Goal: Task Accomplishment & Management: Use online tool/utility

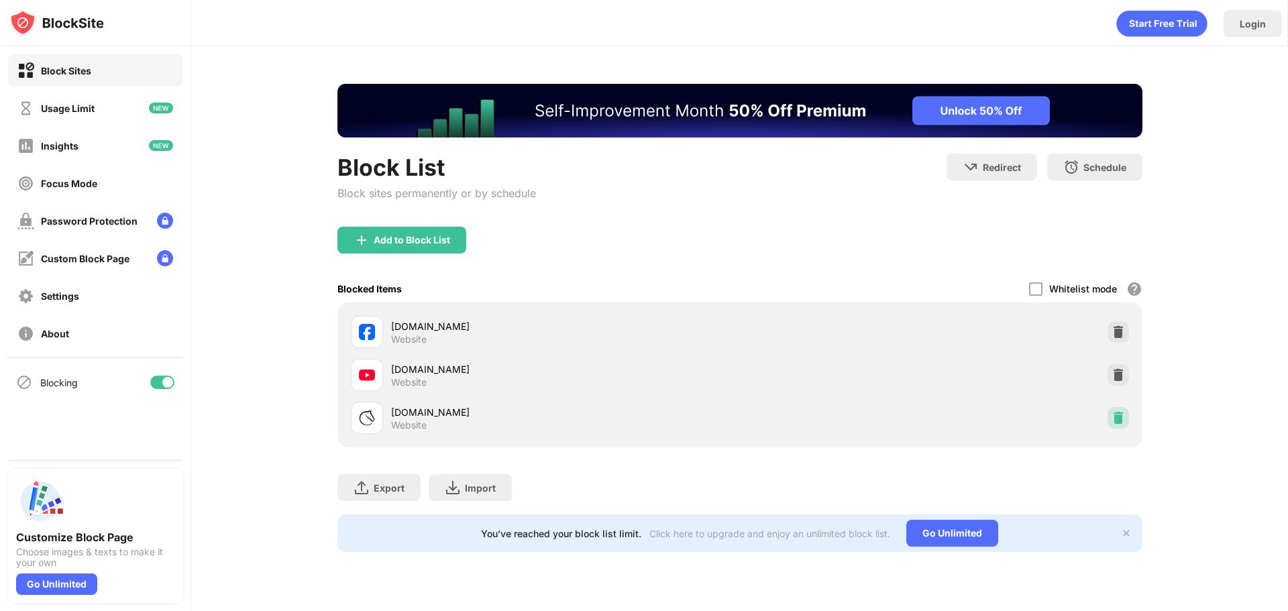
click at [1119, 417] on img at bounding box center [1118, 417] width 13 height 13
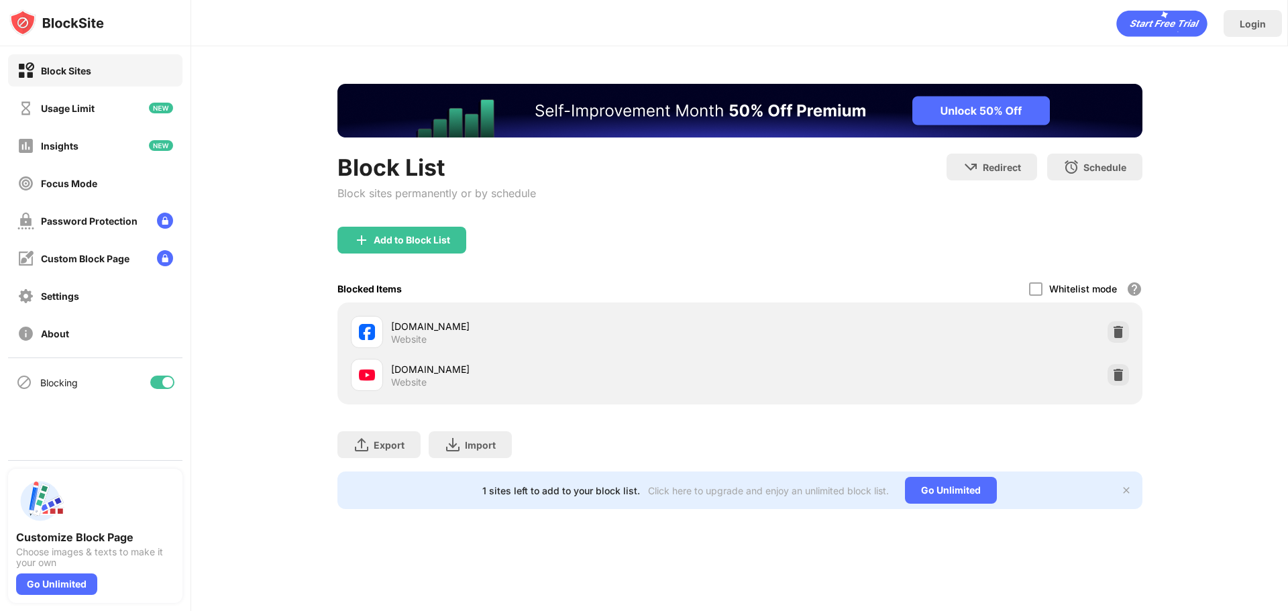
click at [427, 221] on div "Block List Block sites permanently or by schedule" at bounding box center [436, 190] width 199 height 73
click at [426, 242] on div "Add to Block List" at bounding box center [412, 240] width 76 height 11
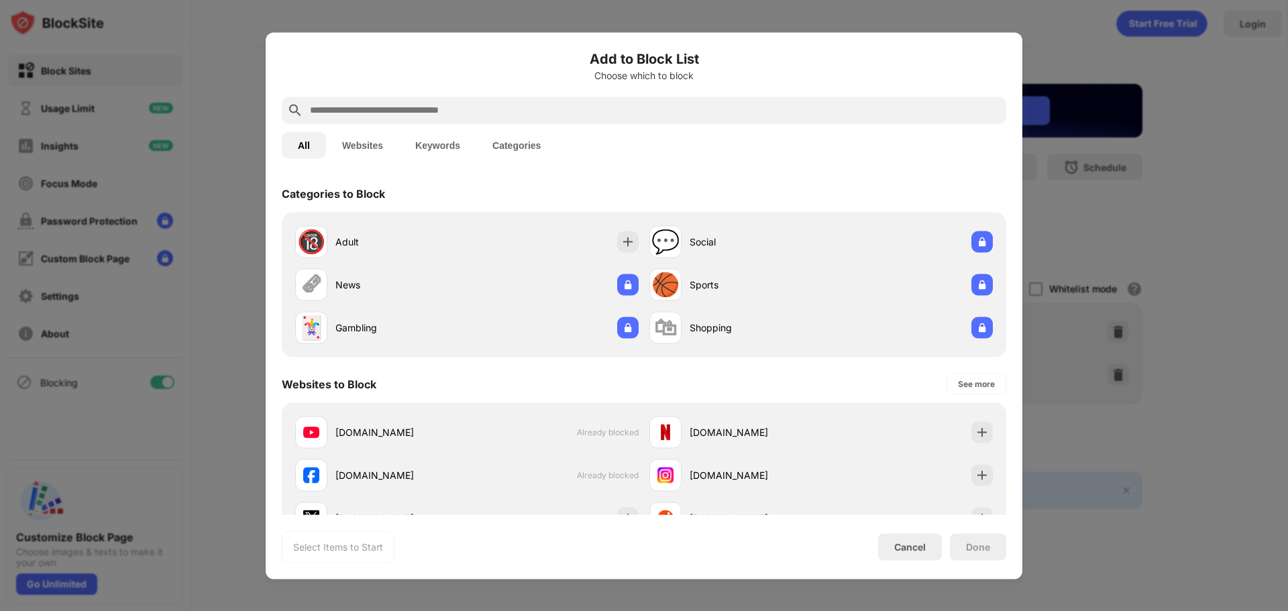
click at [630, 115] on input "text" at bounding box center [655, 110] width 692 height 16
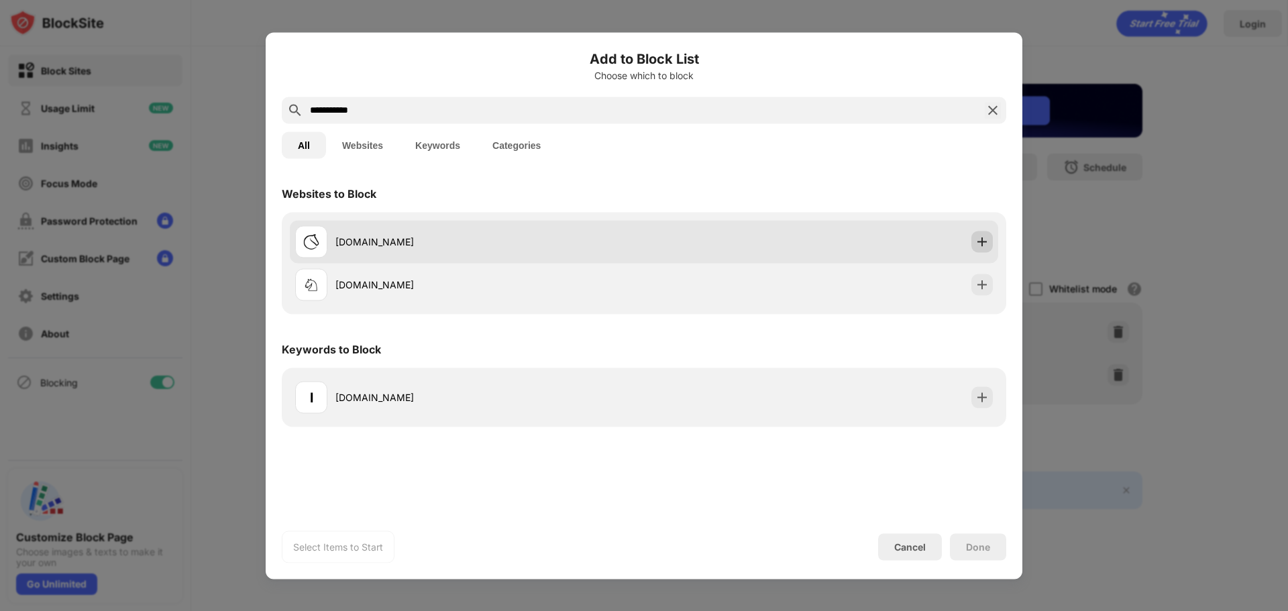
type input "**********"
click at [994, 244] on div "[DOMAIN_NAME]" at bounding box center [644, 241] width 708 height 43
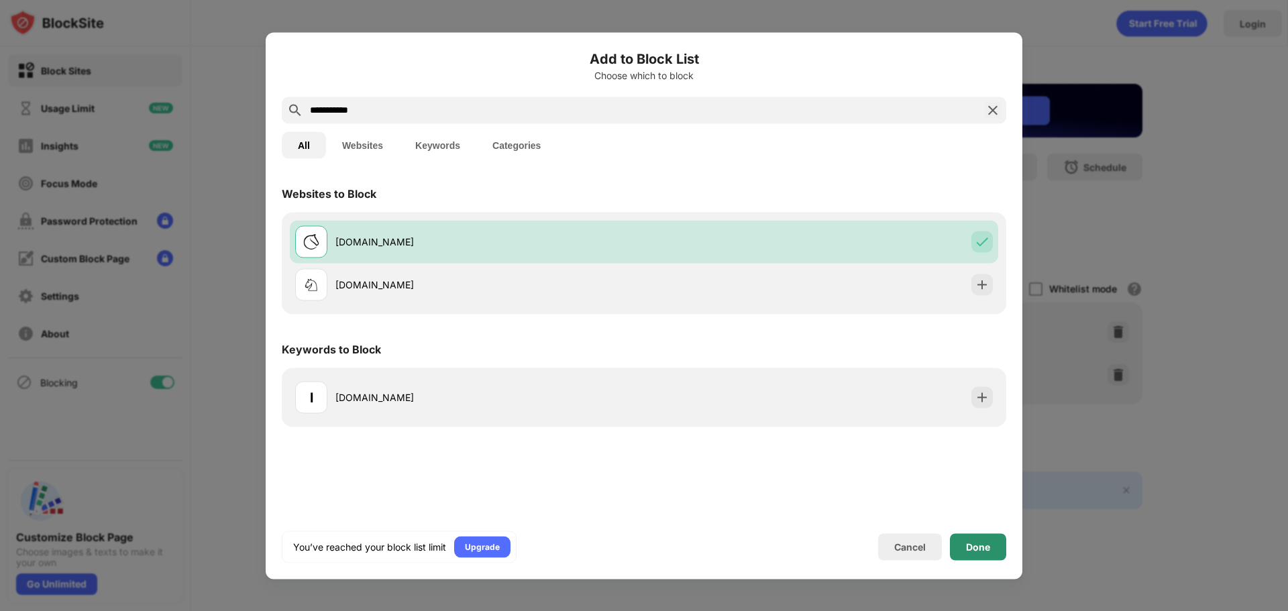
click at [996, 549] on div "Done" at bounding box center [978, 546] width 56 height 27
